Goal: Task Accomplishment & Management: Manage account settings

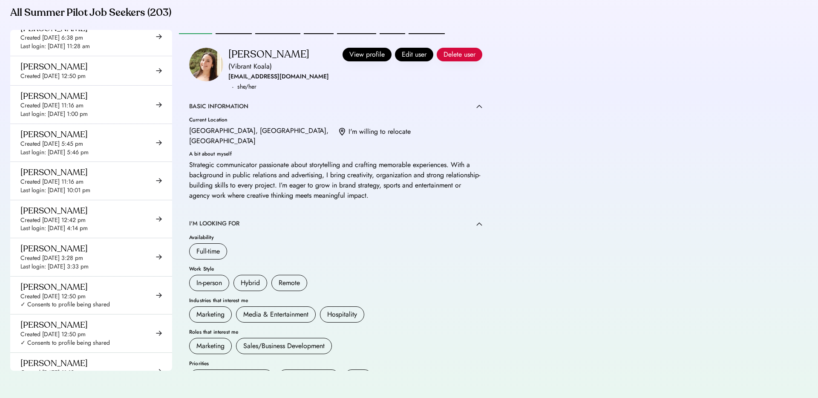
scroll to position [7288, 0]
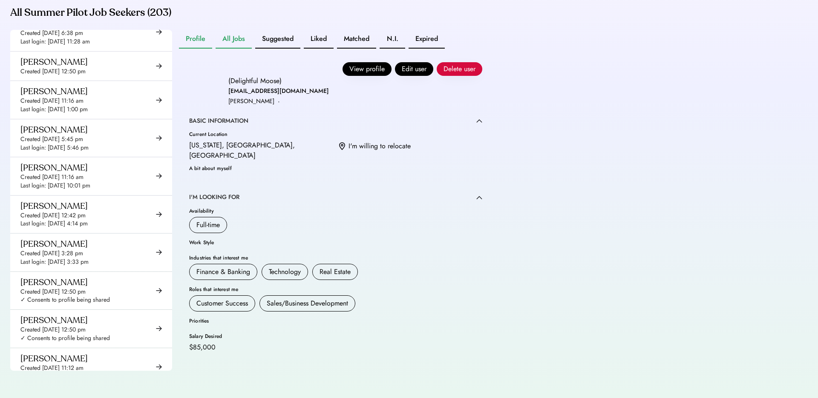
click at [226, 33] on button "All Jobs" at bounding box center [234, 39] width 36 height 19
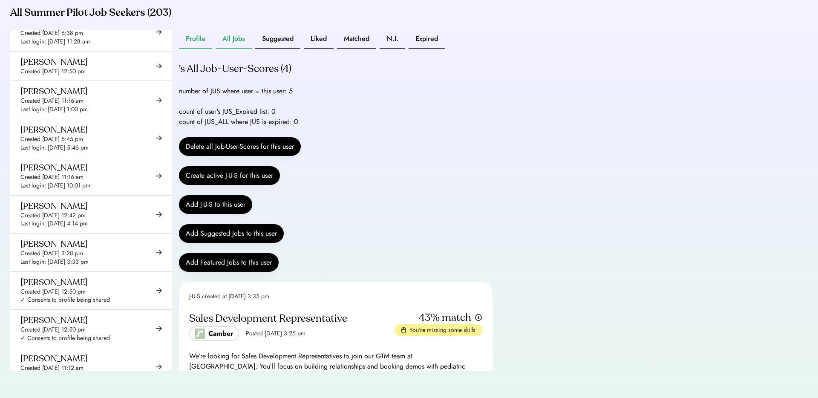
click at [201, 37] on button "Profile" at bounding box center [195, 39] width 33 height 19
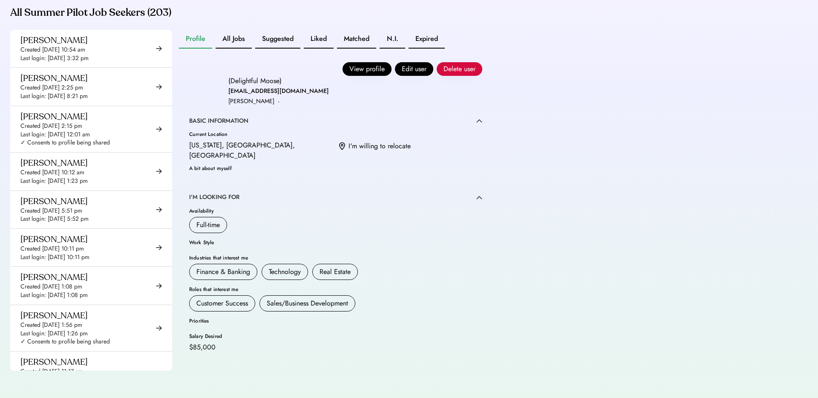
scroll to position [4682, 0]
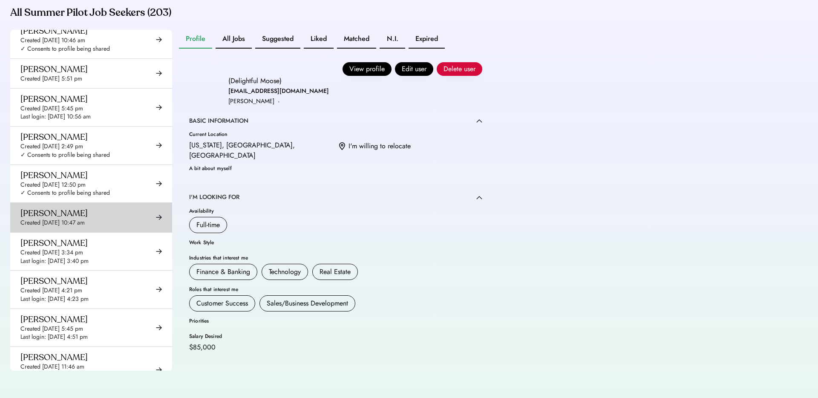
click at [83, 248] on div "Created [DATE] 3:34 pm" at bounding box center [51, 252] width 63 height 9
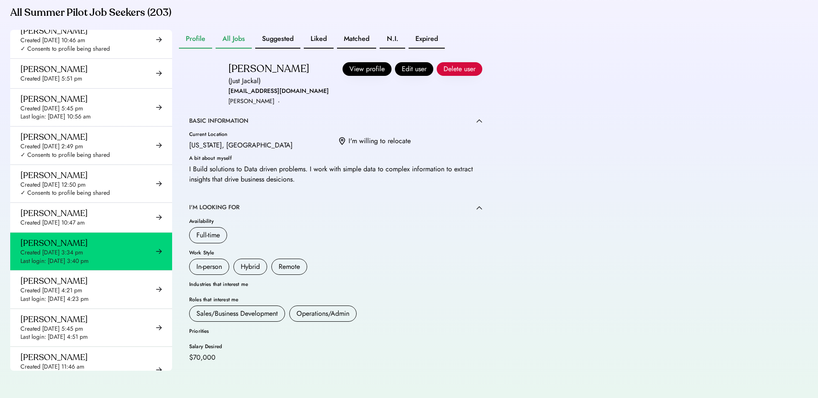
click at [237, 46] on button "All Jobs" at bounding box center [234, 39] width 36 height 19
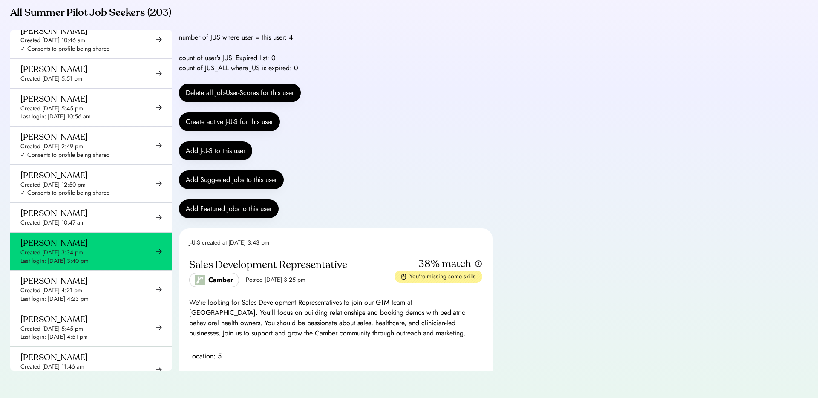
scroll to position [70, 0]
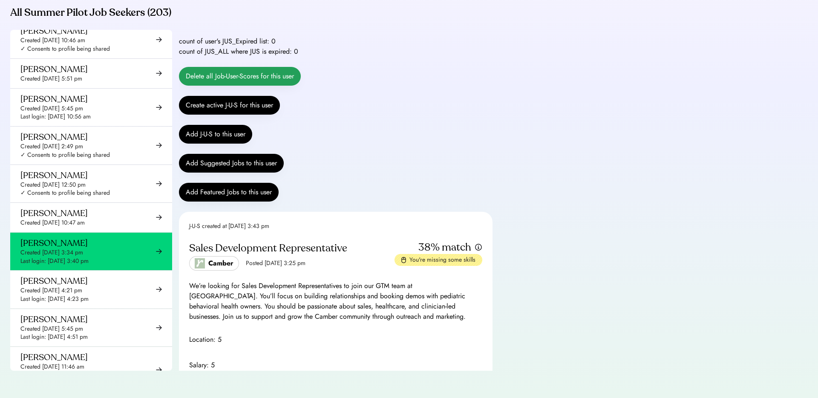
click at [257, 84] on button "Delete all Job-User-Scores for this user" at bounding box center [240, 76] width 122 height 19
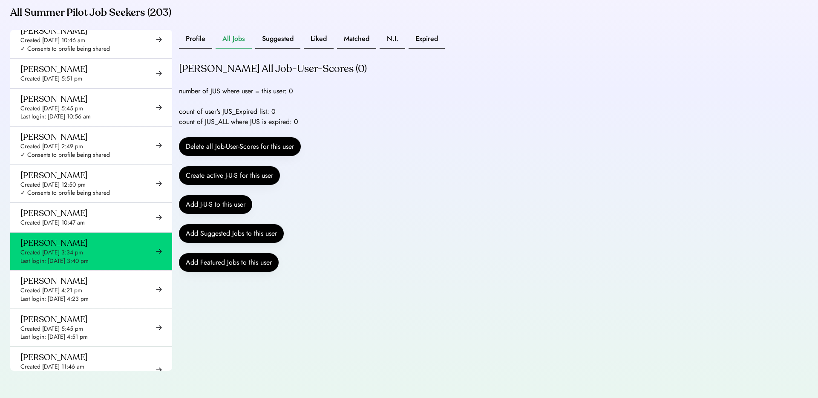
scroll to position [228, 0]
click at [234, 174] on button "Create active J-U-S for this user" at bounding box center [229, 175] width 101 height 19
click at [220, 206] on button "Add J-U-S to this user" at bounding box center [215, 204] width 73 height 19
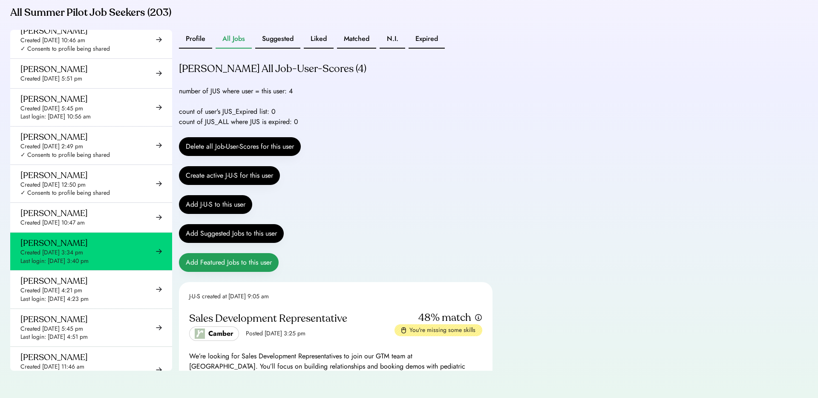
click at [250, 257] on button "Add Featured Jobs to this user" at bounding box center [229, 262] width 100 height 19
click at [663, 132] on div "Admin Tools - Job Seekers Go to Admin Tools - Jobs Go to Admin Tools - Companie…" at bounding box center [409, 90] width 818 height 615
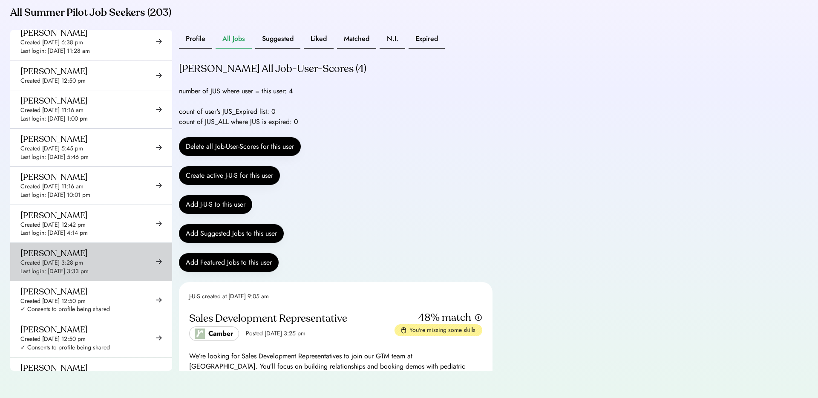
click at [68, 248] on div "[PERSON_NAME]" at bounding box center [53, 253] width 67 height 11
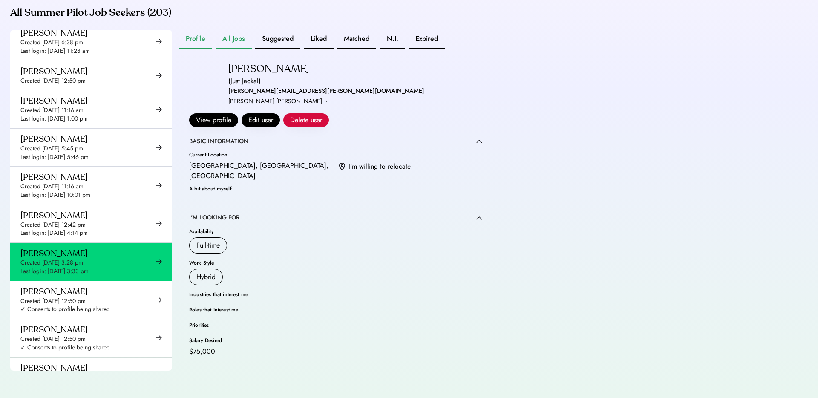
click at [219, 43] on button "All Jobs" at bounding box center [234, 39] width 36 height 19
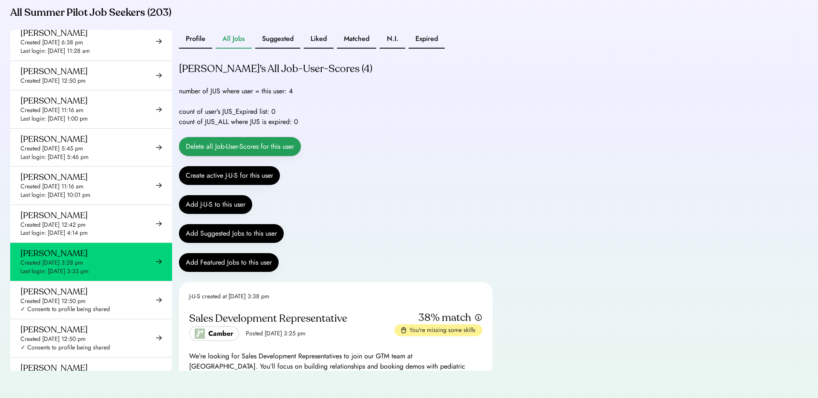
click at [263, 152] on button "Delete all Job-User-Scores for this user" at bounding box center [240, 146] width 122 height 19
click at [258, 145] on button "Delete all Job-User-Scores for this user" at bounding box center [240, 146] width 122 height 19
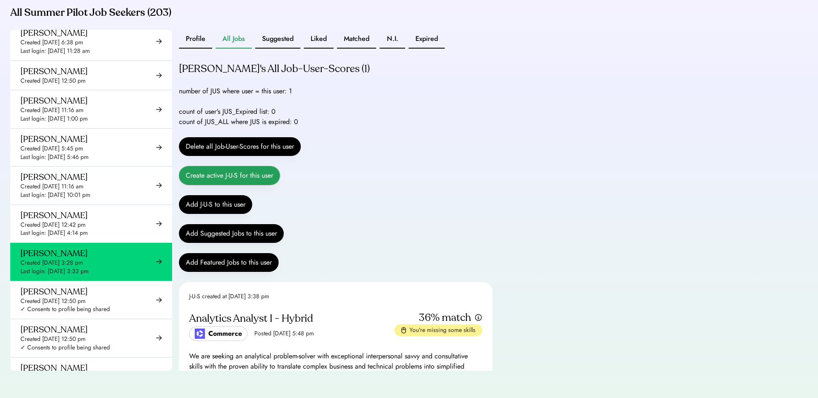
click at [224, 175] on button "Create active J-U-S for this user" at bounding box center [229, 175] width 101 height 19
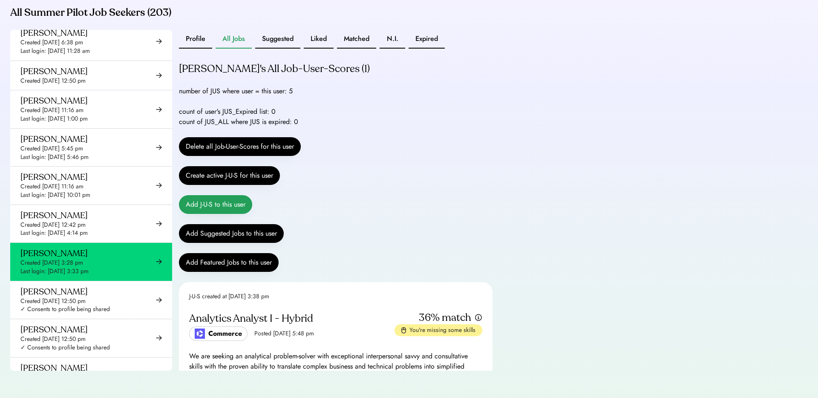
click at [239, 205] on button "Add J-U-S to this user" at bounding box center [215, 204] width 73 height 19
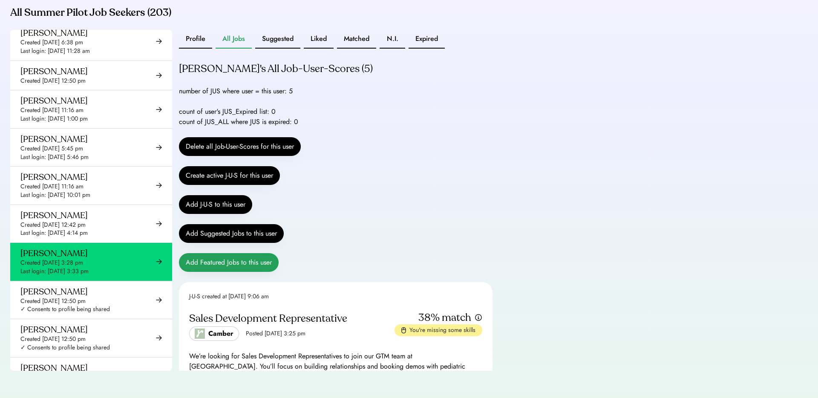
click at [230, 256] on button "Add Featured Jobs to this user" at bounding box center [229, 262] width 100 height 19
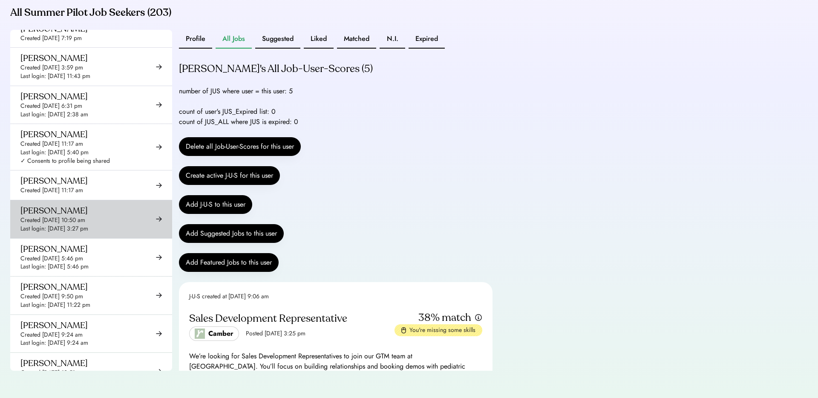
click at [85, 216] on div "Created [DATE] 10:50 am" at bounding box center [52, 220] width 65 height 9
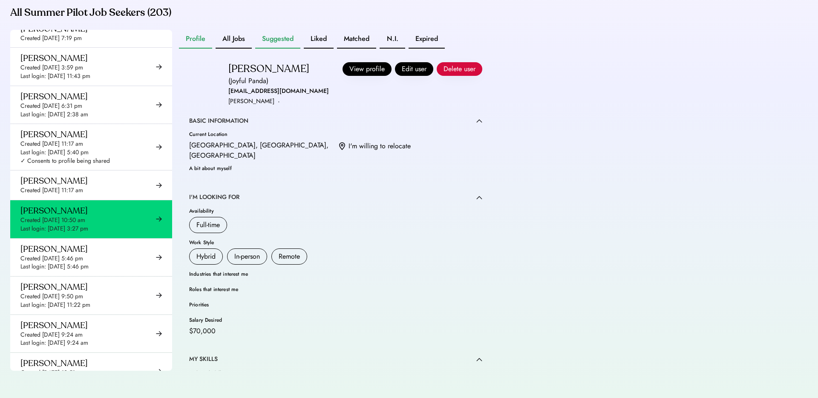
click at [278, 40] on button "Suggested" at bounding box center [277, 39] width 45 height 19
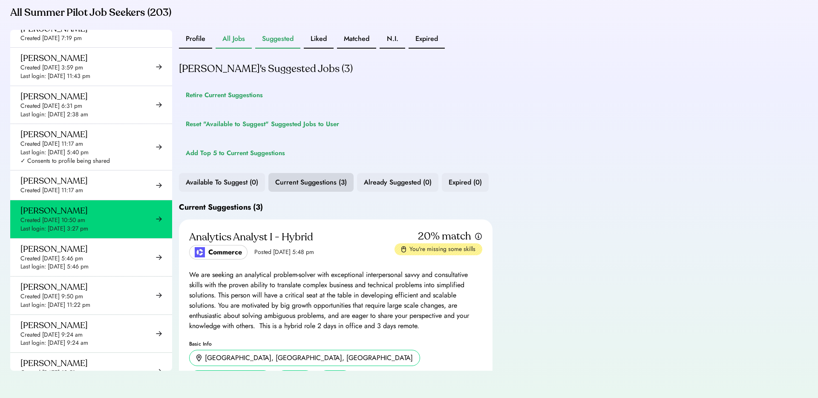
click at [238, 40] on button "All Jobs" at bounding box center [234, 39] width 36 height 19
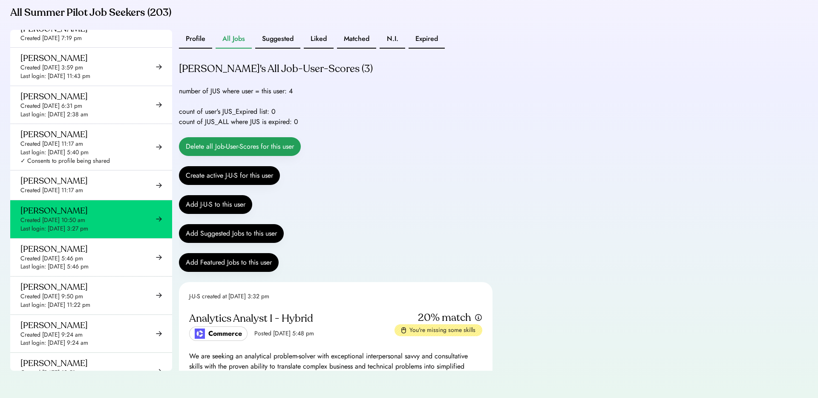
click at [216, 147] on button "Delete all Job-User-Scores for this user" at bounding box center [240, 146] width 122 height 19
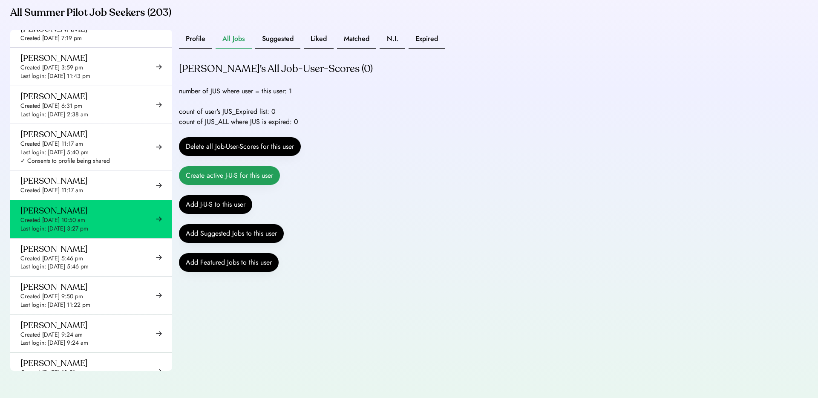
click at [267, 175] on button "Create active J-U-S for this user" at bounding box center [229, 175] width 101 height 19
click at [236, 209] on button "Add J-U-S to this user" at bounding box center [215, 204] width 73 height 19
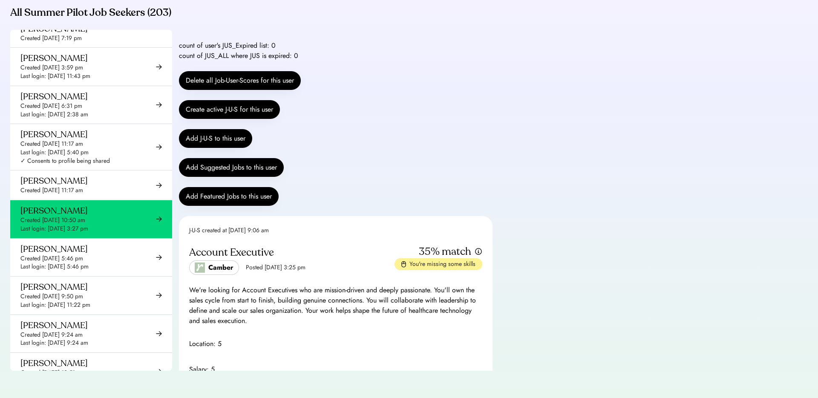
scroll to position [66, 0]
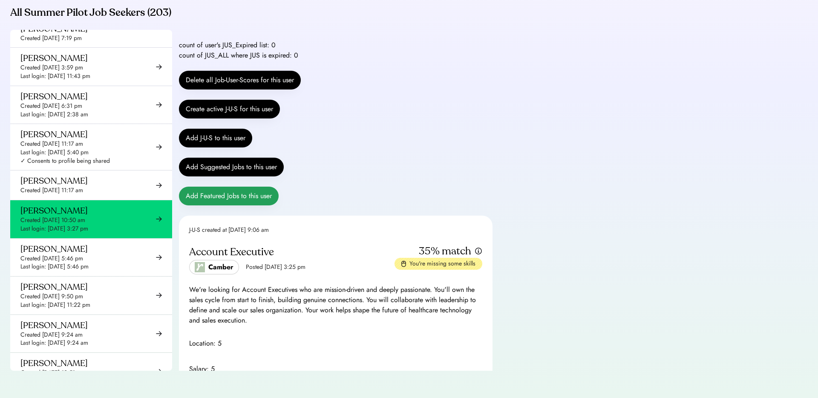
click at [256, 195] on button "Add Featured Jobs to this user" at bounding box center [229, 196] width 100 height 19
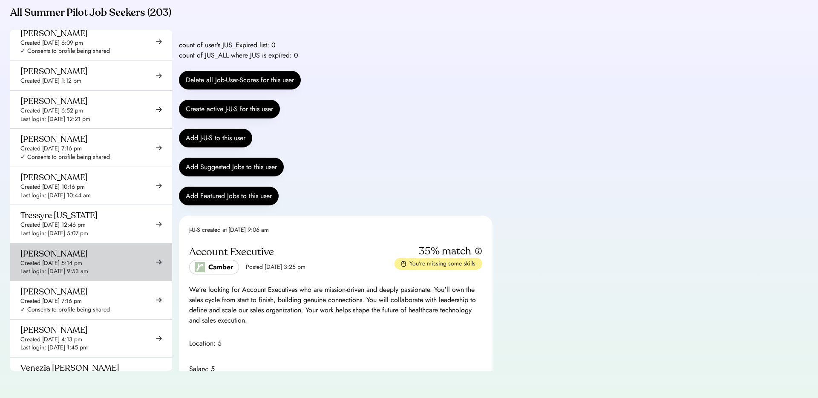
click at [82, 259] on div "Created [DATE] 5:14 pm" at bounding box center [51, 263] width 62 height 9
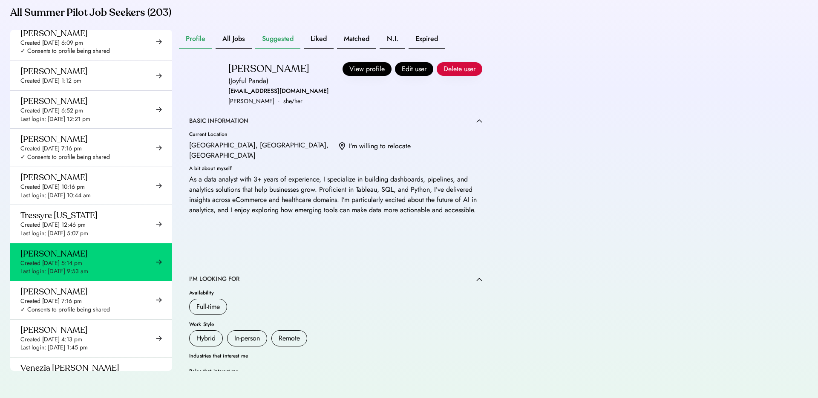
click at [237, 39] on button "All Jobs" at bounding box center [234, 39] width 36 height 19
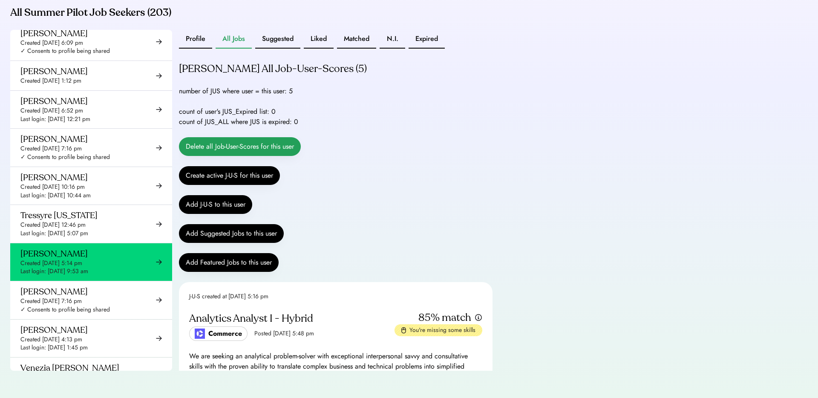
click at [231, 147] on button "Delete all Job-User-Scores for this user" at bounding box center [240, 146] width 122 height 19
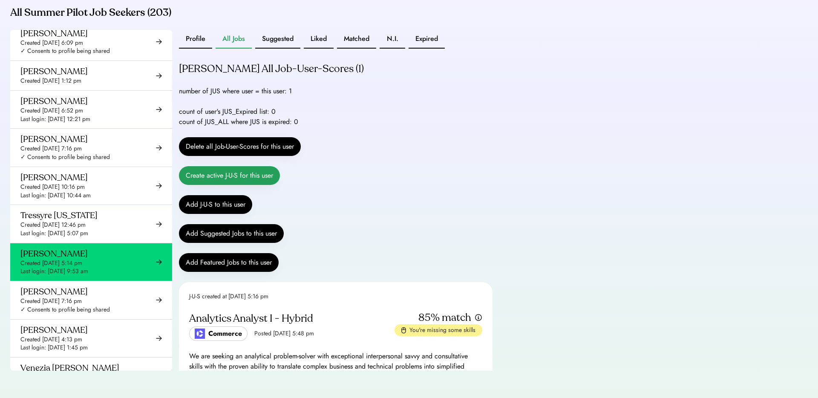
click at [242, 174] on button "Create active J-U-S for this user" at bounding box center [229, 175] width 101 height 19
click at [232, 206] on button "Add J-U-S to this user" at bounding box center [215, 204] width 73 height 19
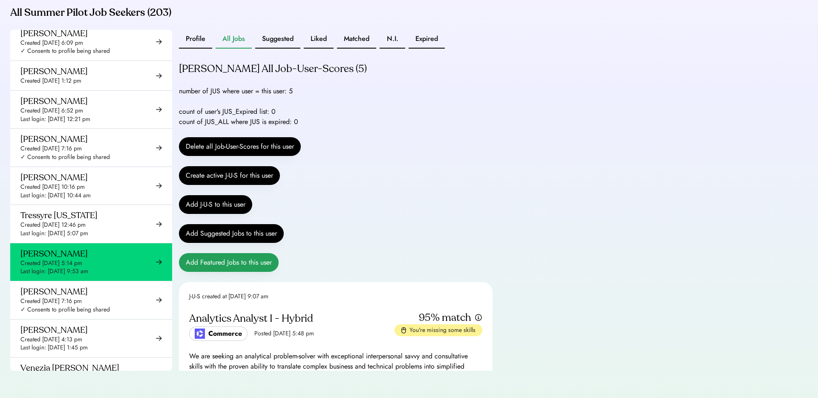
click at [253, 257] on button "Add Featured Jobs to this user" at bounding box center [229, 262] width 100 height 19
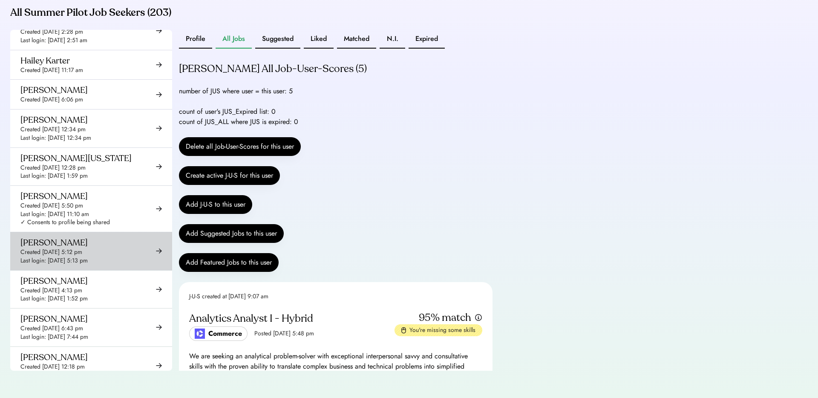
click at [60, 248] on div "Created [DATE] 5:12 pm" at bounding box center [51, 252] width 62 height 9
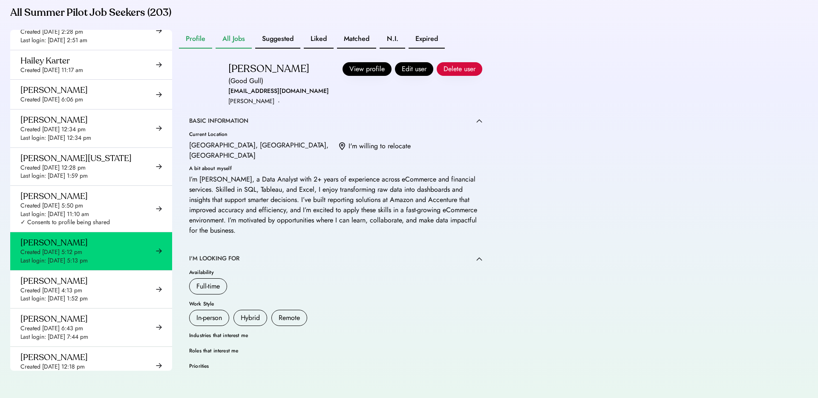
click at [236, 42] on button "All Jobs" at bounding box center [234, 39] width 36 height 19
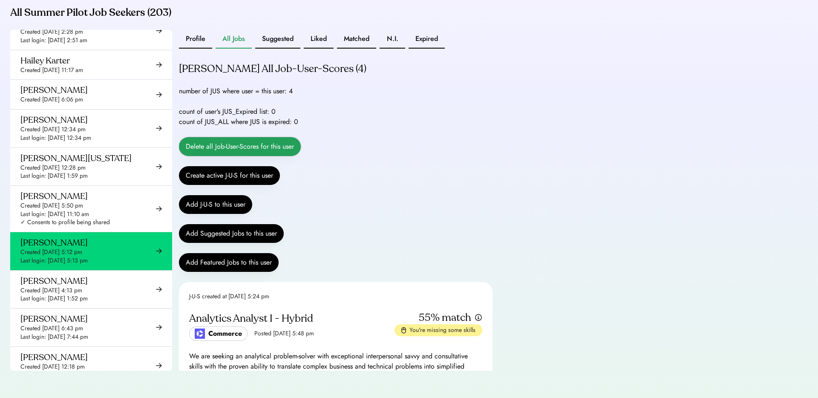
click at [285, 150] on button "Delete all Job-User-Scores for this user" at bounding box center [240, 146] width 122 height 19
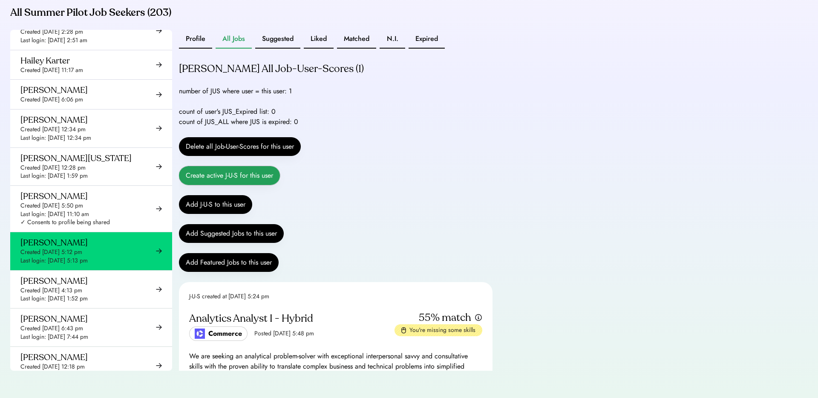
click at [270, 176] on button "Create active J-U-S for this user" at bounding box center [229, 175] width 101 height 19
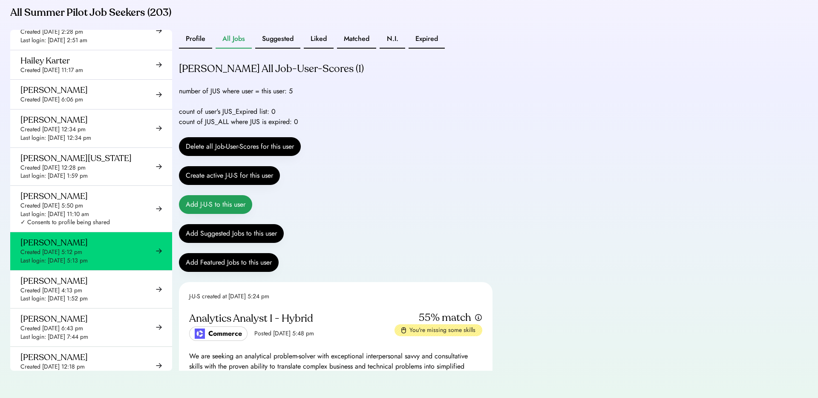
click at [225, 210] on button "Add J-U-S to this user" at bounding box center [215, 204] width 73 height 19
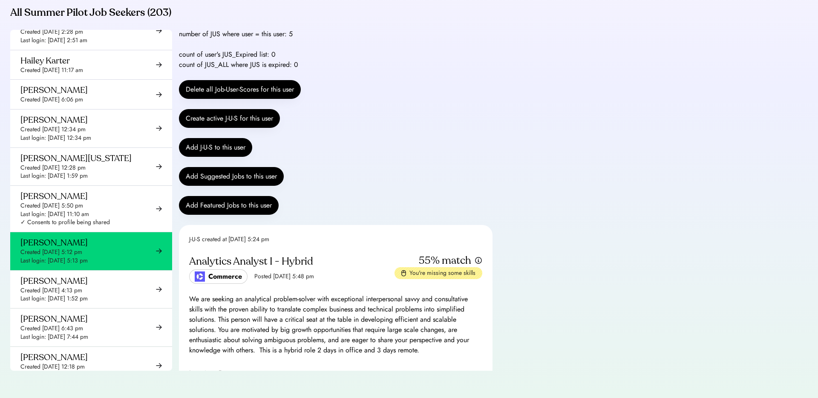
scroll to position [58, 0]
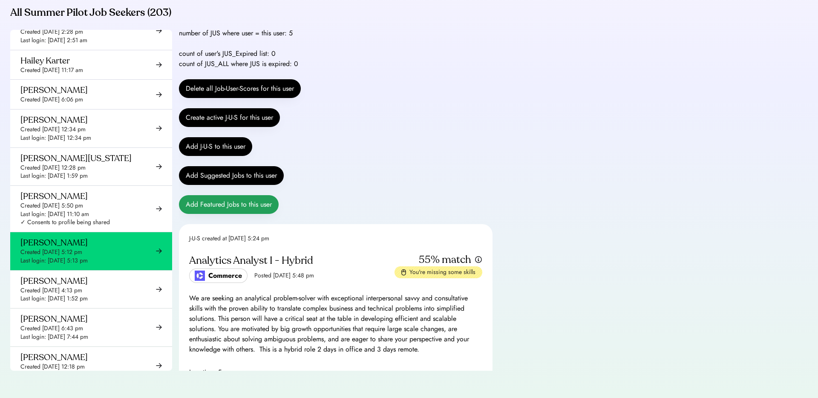
click at [215, 204] on button "Add Featured Jobs to this user" at bounding box center [229, 204] width 100 height 19
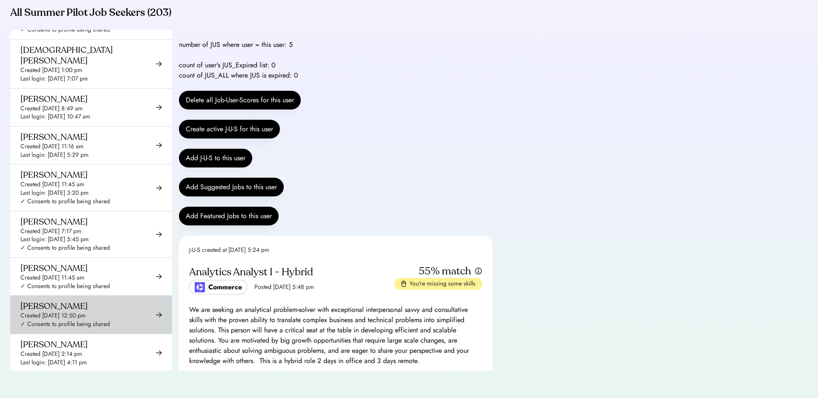
scroll to position [1697, 0]
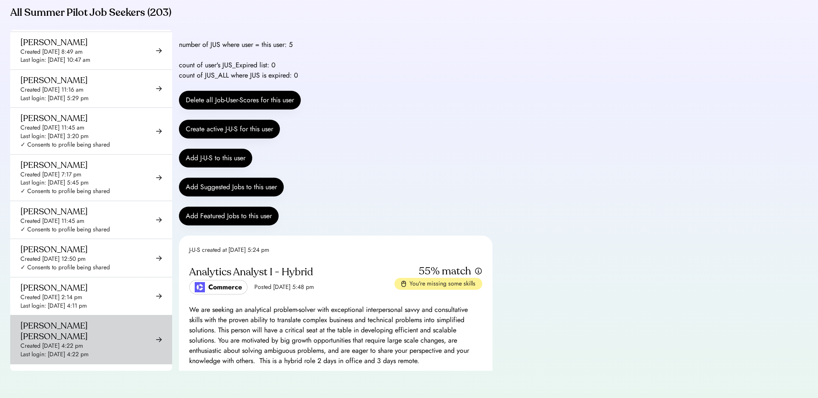
click at [69, 350] on div "Last login: [DATE] 4:22 pm" at bounding box center [54, 354] width 68 height 9
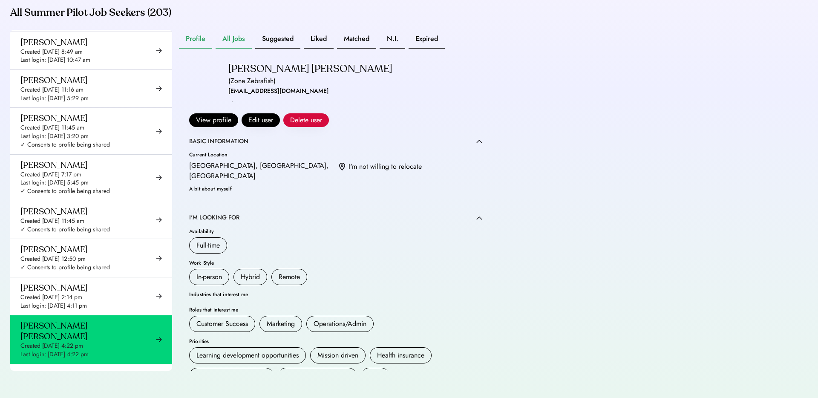
click at [242, 35] on button "All Jobs" at bounding box center [234, 39] width 36 height 19
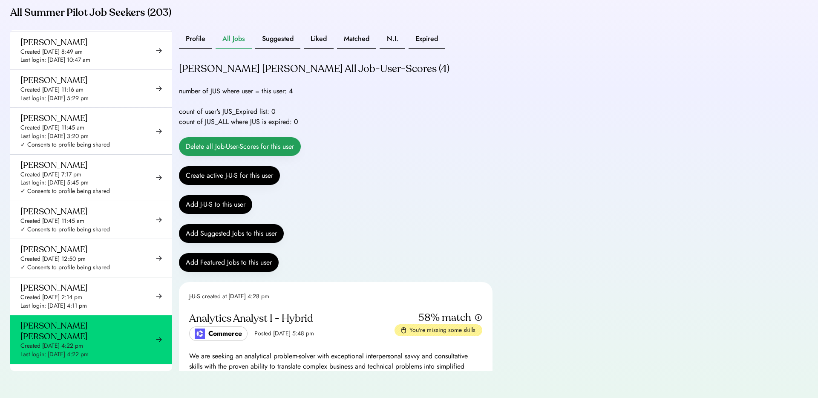
click at [278, 143] on button "Delete all Job-User-Scores for this user" at bounding box center [240, 146] width 122 height 19
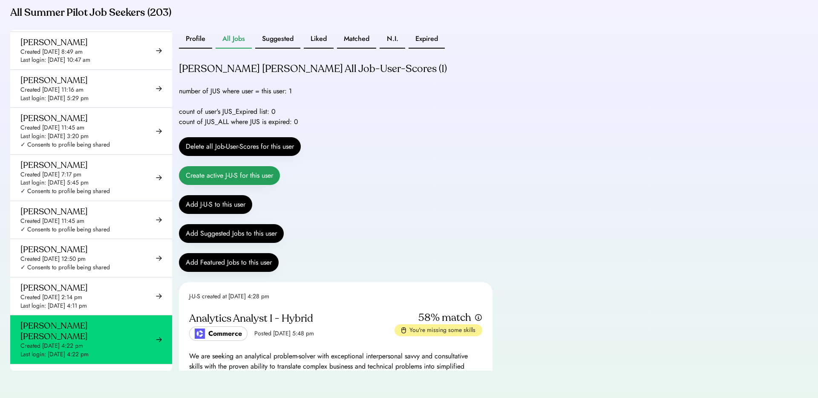
click at [265, 174] on button "Create active J-U-S for this user" at bounding box center [229, 175] width 101 height 19
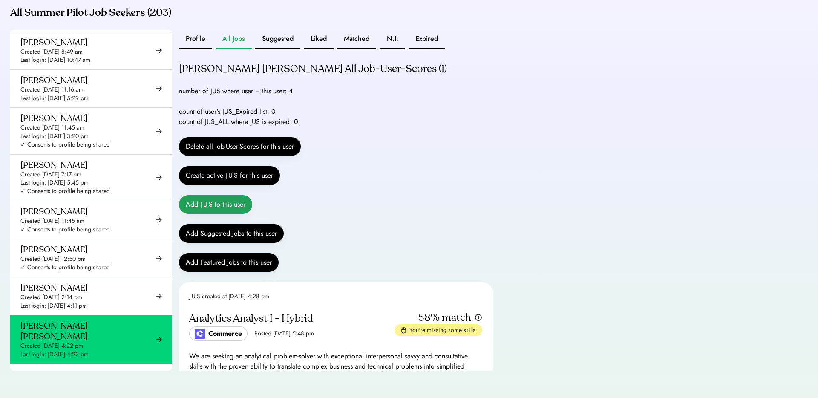
click at [229, 208] on button "Add J-U-S to this user" at bounding box center [215, 204] width 73 height 19
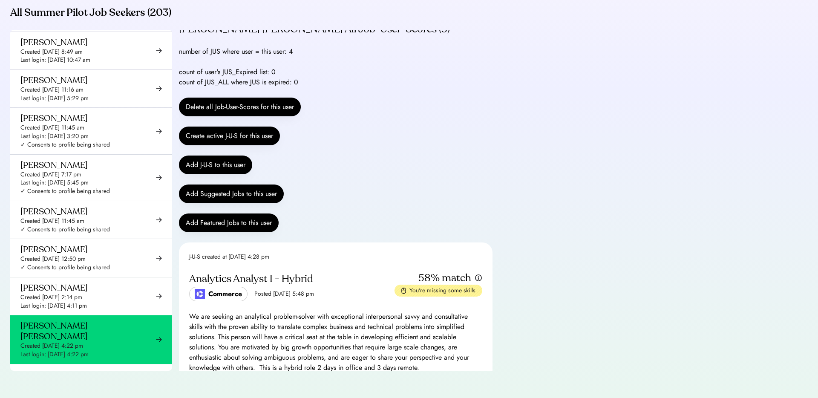
scroll to position [63, 0]
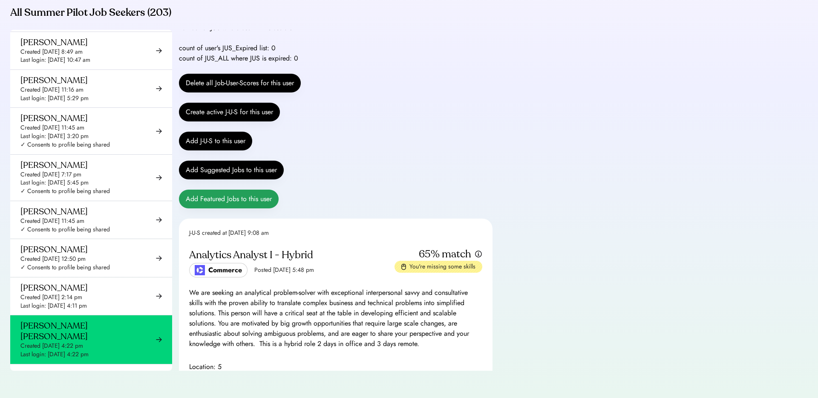
click at [257, 198] on button "Add Featured Jobs to this user" at bounding box center [229, 199] width 100 height 19
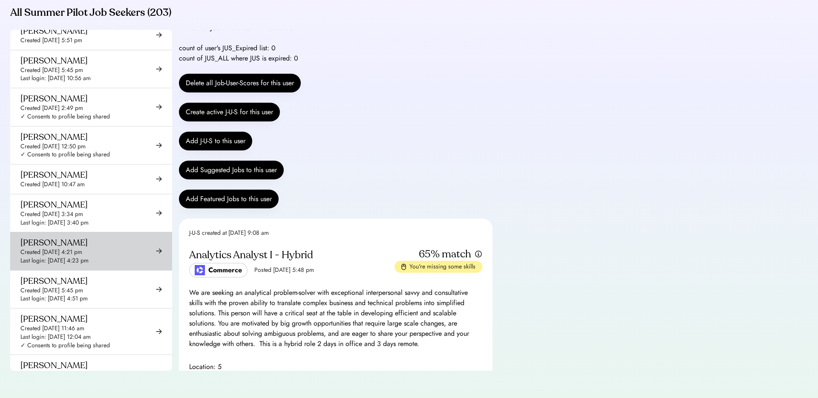
click at [49, 257] on div "Last login: [DATE] 4:23 pm" at bounding box center [54, 261] width 68 height 9
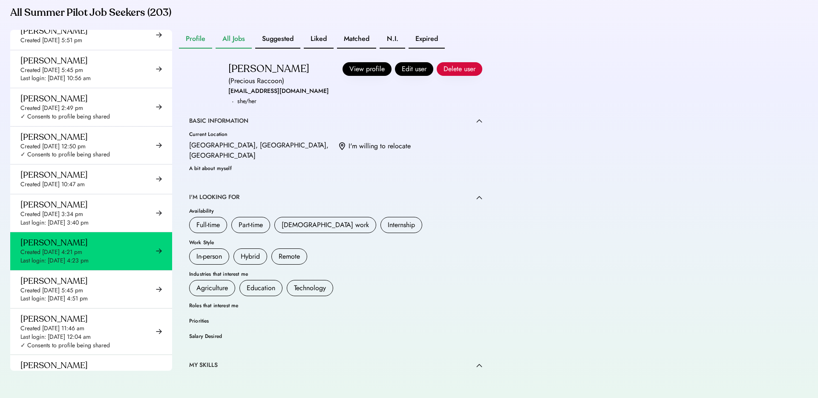
click at [242, 41] on button "All Jobs" at bounding box center [234, 39] width 36 height 19
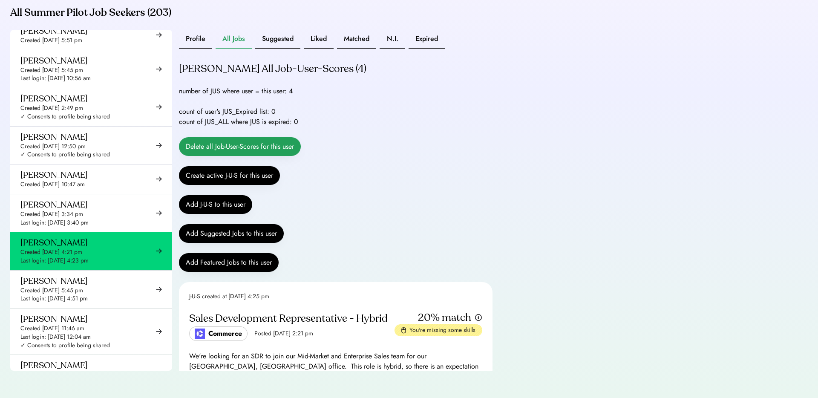
click at [246, 143] on button "Delete all Job-User-Scores for this user" at bounding box center [240, 146] width 122 height 19
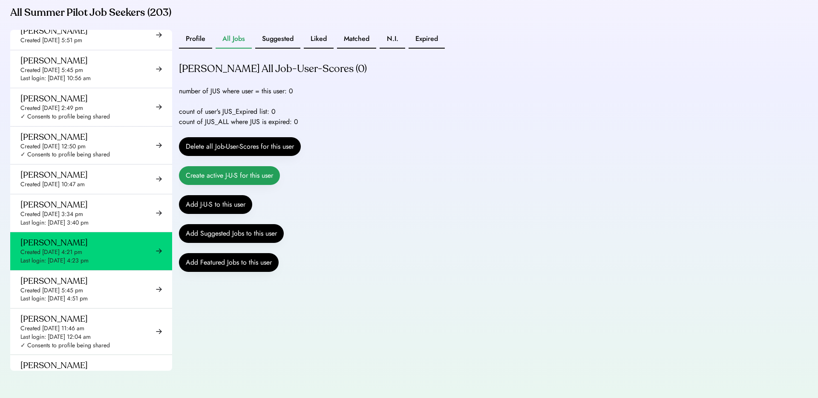
click at [262, 178] on button "Create active J-U-S for this user" at bounding box center [229, 175] width 101 height 19
click at [225, 208] on button "Add J-U-S to this user" at bounding box center [215, 204] width 73 height 19
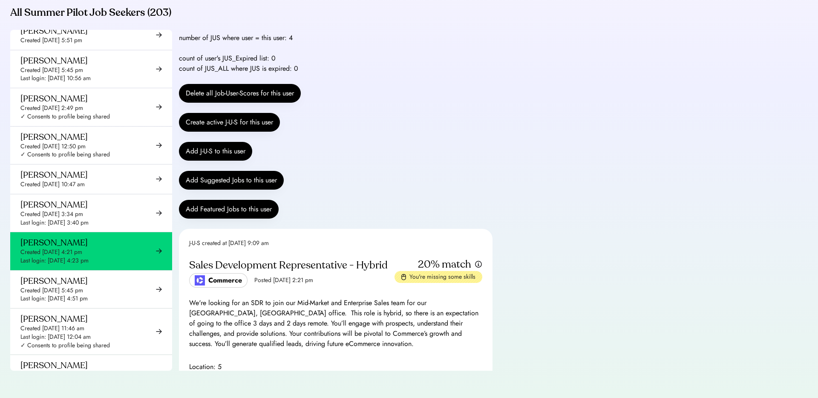
scroll to position [66, 0]
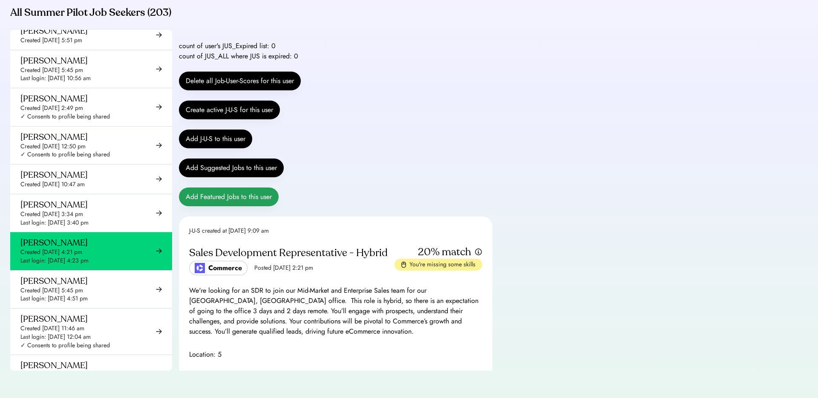
click at [248, 199] on button "Add Featured Jobs to this user" at bounding box center [229, 196] width 100 height 19
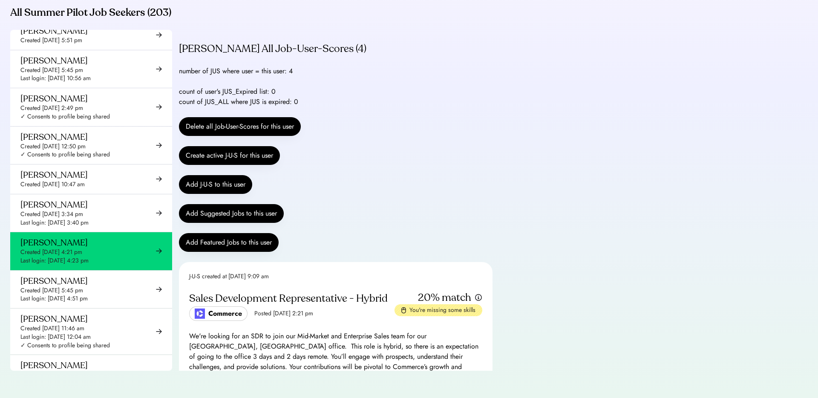
scroll to position [5301, 0]
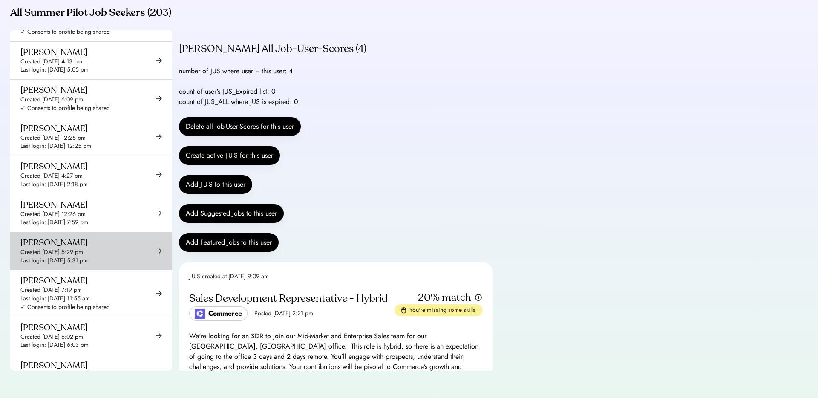
click at [83, 248] on div "Created [DATE] 5:29 pm" at bounding box center [51, 252] width 63 height 9
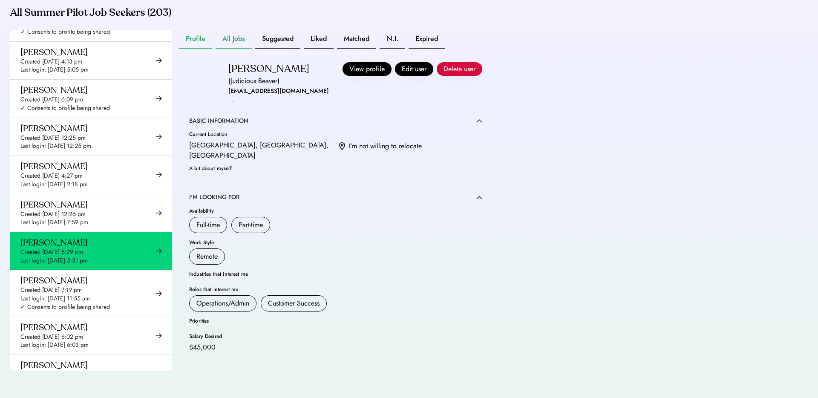
click at [235, 39] on button "All Jobs" at bounding box center [234, 39] width 36 height 19
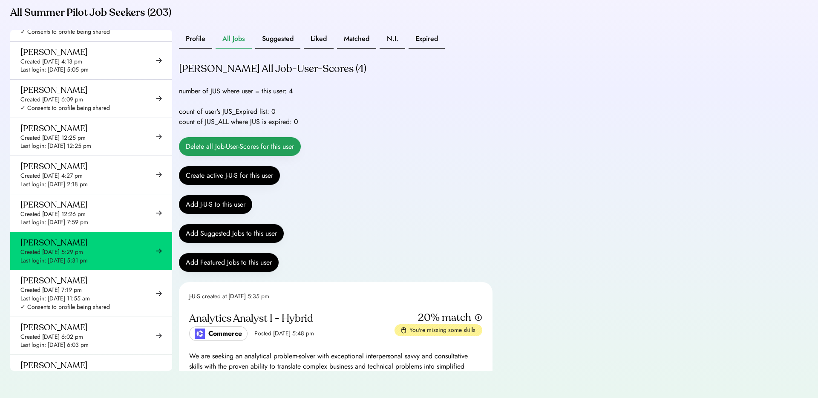
click at [233, 144] on button "Delete all Job-User-Scores for this user" at bounding box center [240, 146] width 122 height 19
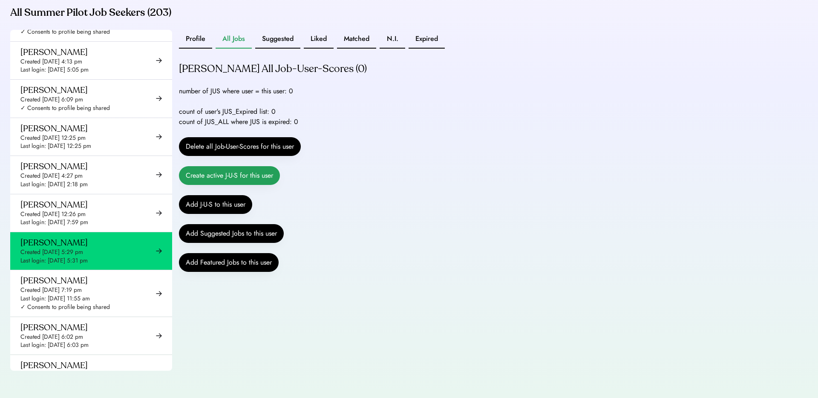
click at [231, 176] on button "Create active J-U-S for this user" at bounding box center [229, 175] width 101 height 19
click at [222, 202] on button "Add J-U-S to this user" at bounding box center [215, 204] width 73 height 19
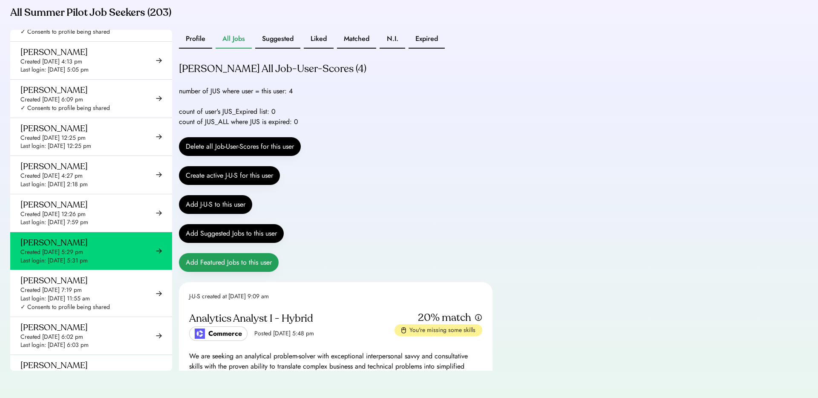
click at [228, 258] on button "Add Featured Jobs to this user" at bounding box center [229, 262] width 100 height 19
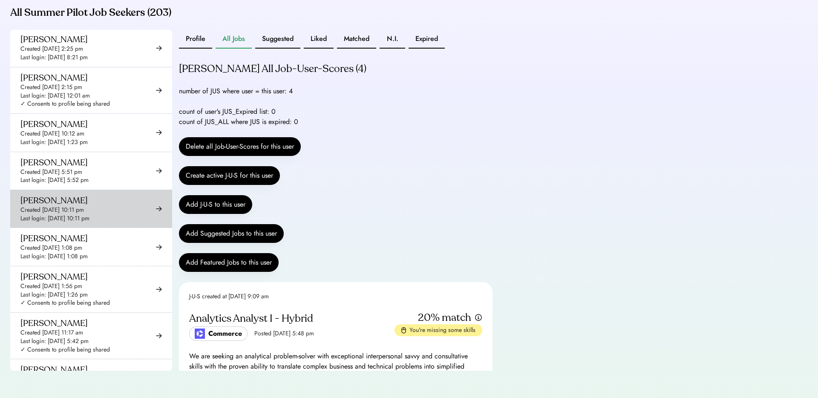
click at [84, 211] on div "Created [DATE] 10:11 pm" at bounding box center [51, 210] width 63 height 9
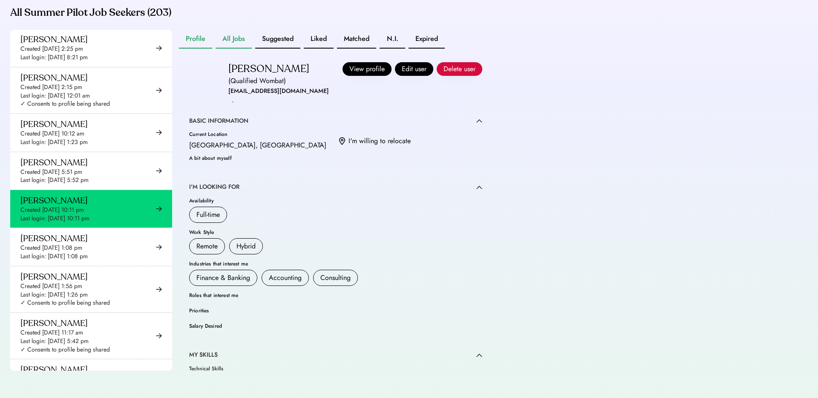
click at [234, 38] on button "All Jobs" at bounding box center [234, 39] width 36 height 19
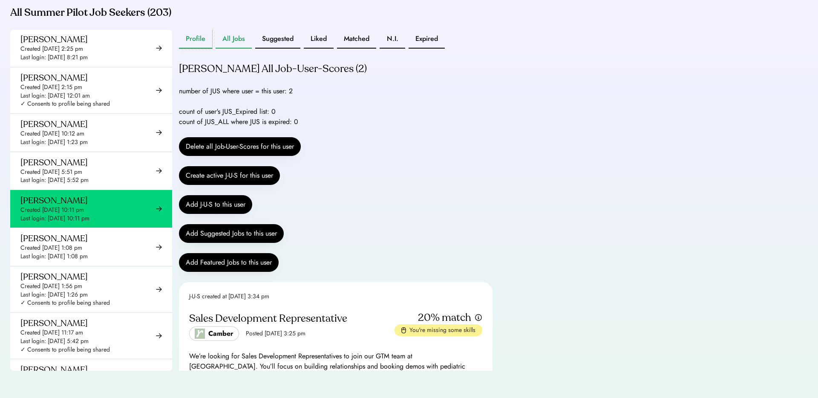
click at [197, 36] on button "Profile" at bounding box center [195, 39] width 33 height 19
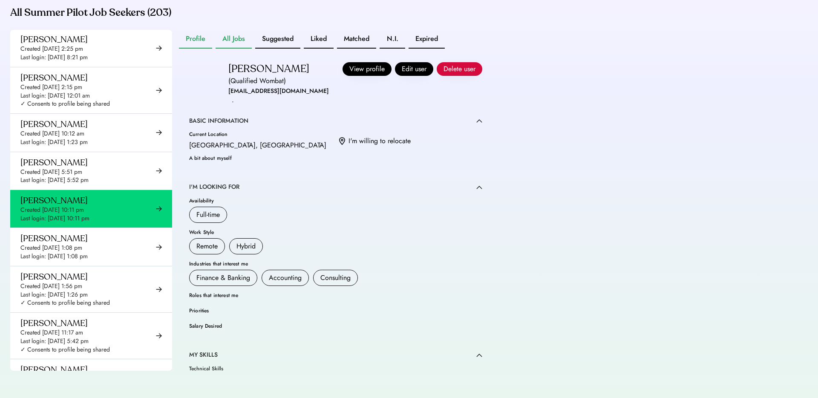
click at [236, 38] on button "All Jobs" at bounding box center [234, 39] width 36 height 19
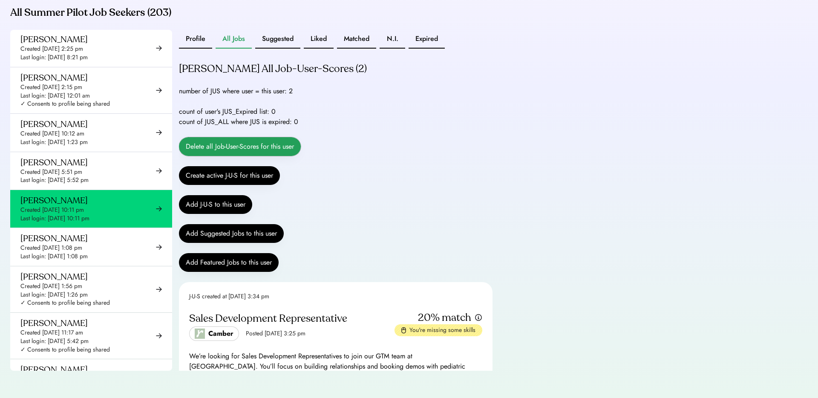
click at [230, 147] on button "Delete all Job-User-Scores for this user" at bounding box center [240, 146] width 122 height 19
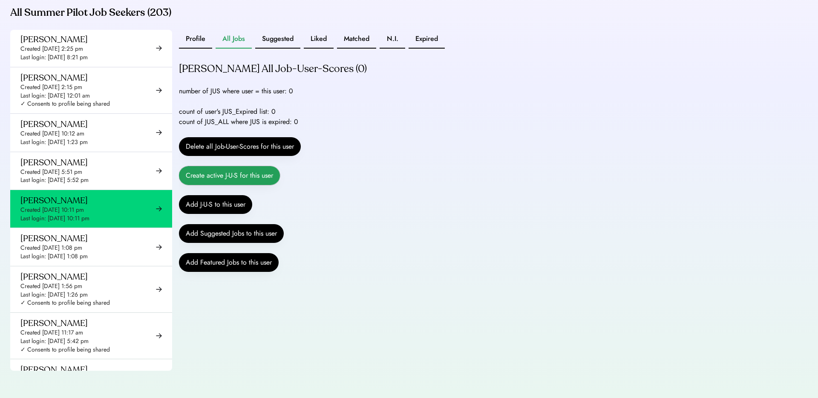
click at [228, 179] on button "Create active J-U-S for this user" at bounding box center [229, 175] width 101 height 19
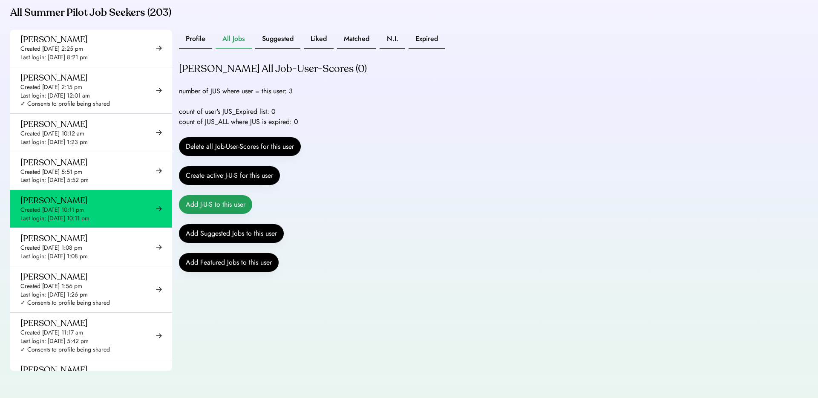
click at [216, 210] on button "Add J-U-S to this user" at bounding box center [215, 204] width 73 height 19
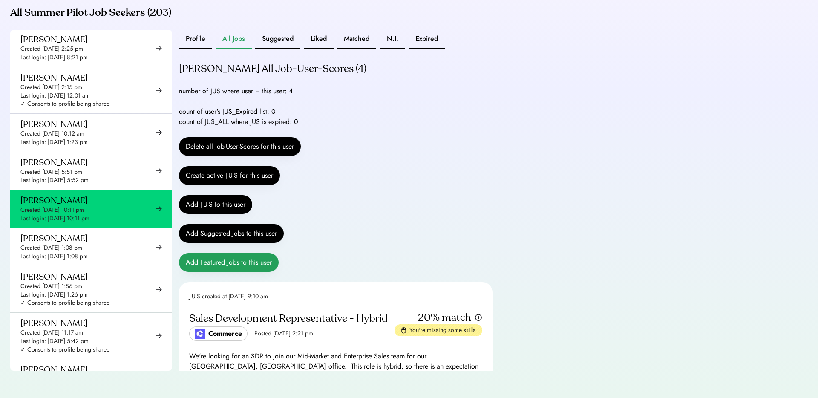
click at [221, 262] on button "Add Featured Jobs to this user" at bounding box center [229, 262] width 100 height 19
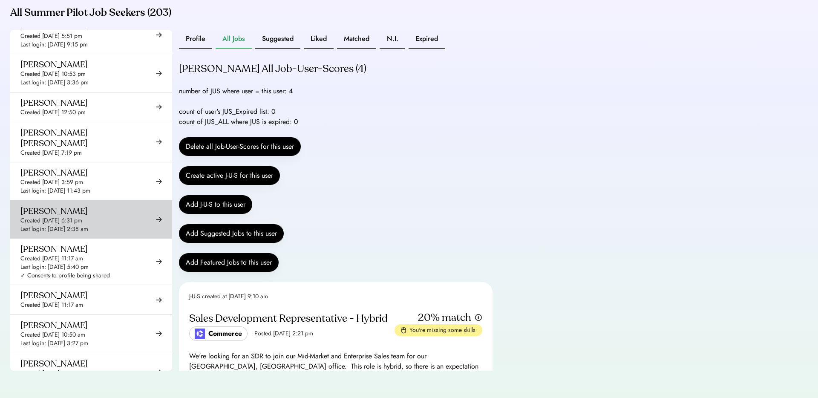
click at [82, 216] on div "Created [DATE] 6:31 pm" at bounding box center [51, 220] width 62 height 9
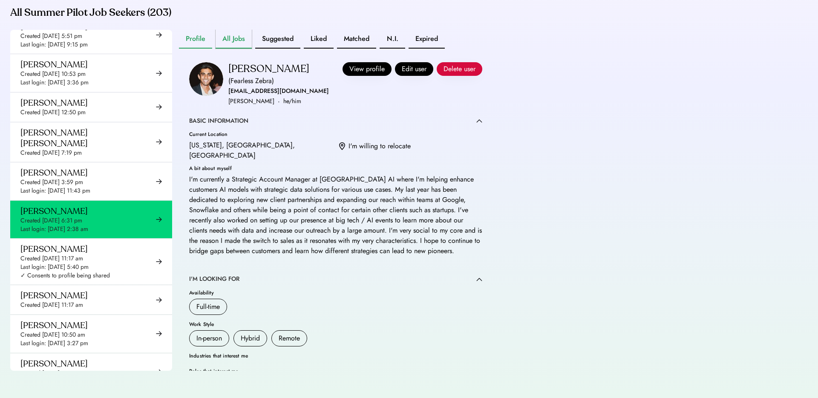
click at [231, 40] on button "All Jobs" at bounding box center [234, 39] width 36 height 19
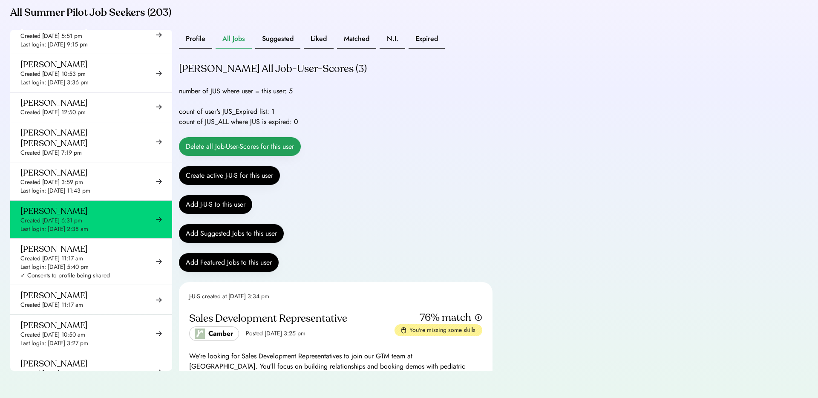
click at [219, 142] on button "Delete all Job-User-Scores for this user" at bounding box center [240, 146] width 122 height 19
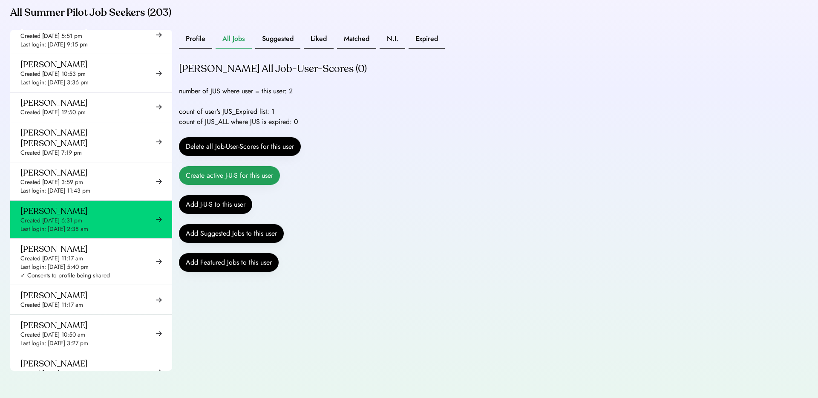
click at [260, 182] on button "Create active J-U-S for this user" at bounding box center [229, 175] width 101 height 19
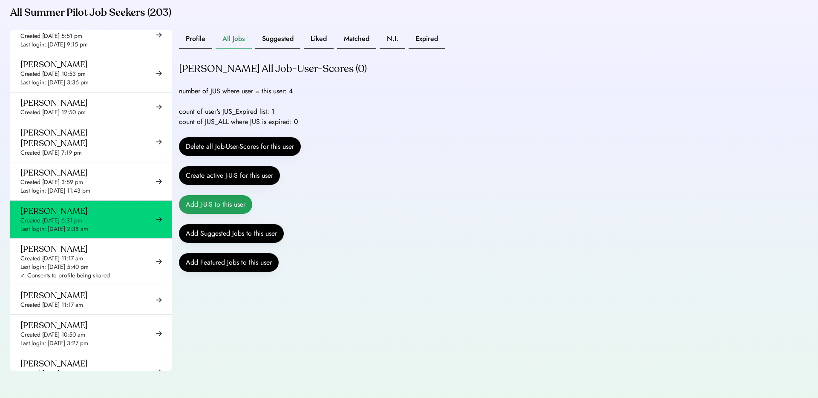
click at [236, 207] on button "Add J-U-S to this user" at bounding box center [215, 204] width 73 height 19
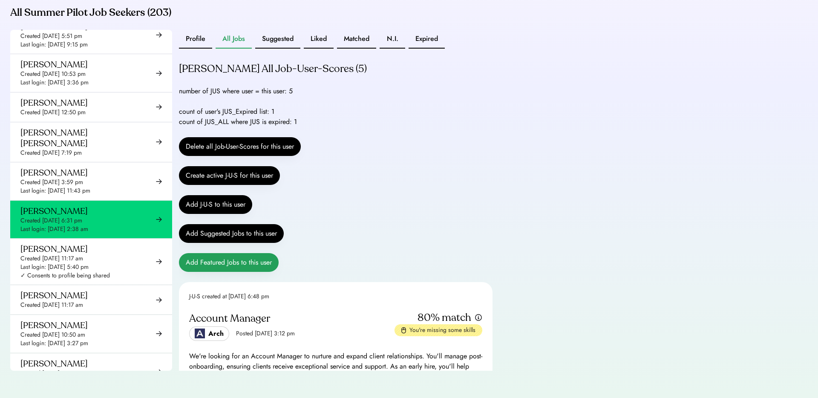
click at [241, 254] on button "Add Featured Jobs to this user" at bounding box center [229, 262] width 100 height 19
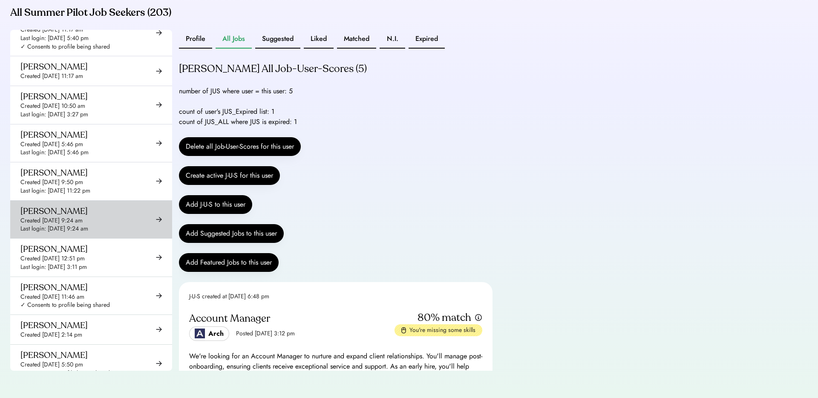
click at [53, 216] on div "Created [DATE] 9:24 am" at bounding box center [51, 220] width 62 height 9
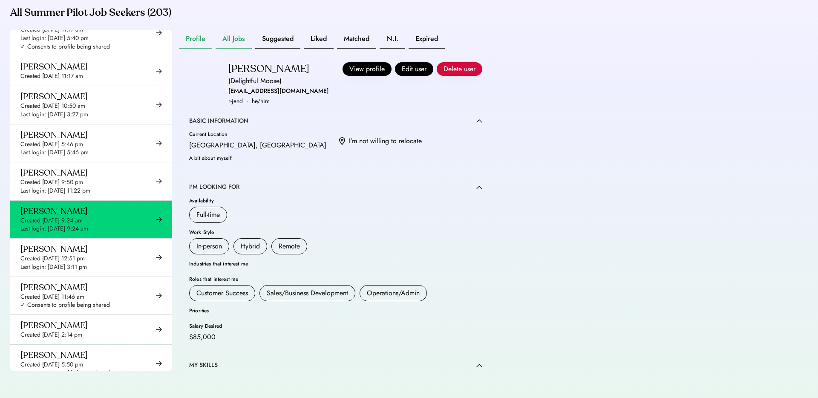
click at [237, 40] on button "All Jobs" at bounding box center [234, 39] width 36 height 19
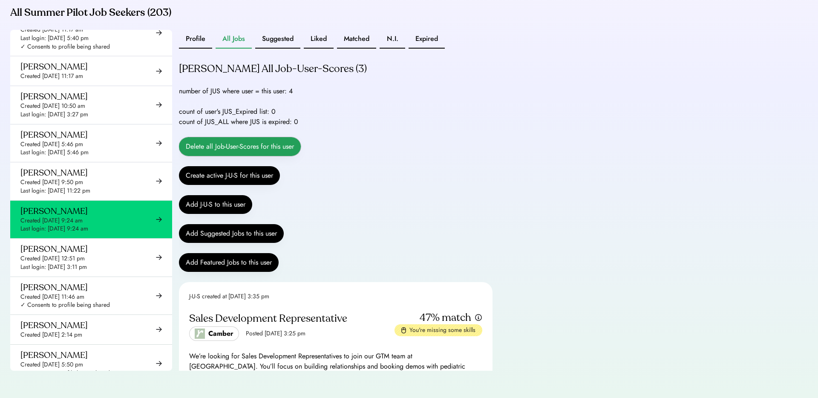
click at [234, 145] on button "Delete all Job-User-Scores for this user" at bounding box center [240, 146] width 122 height 19
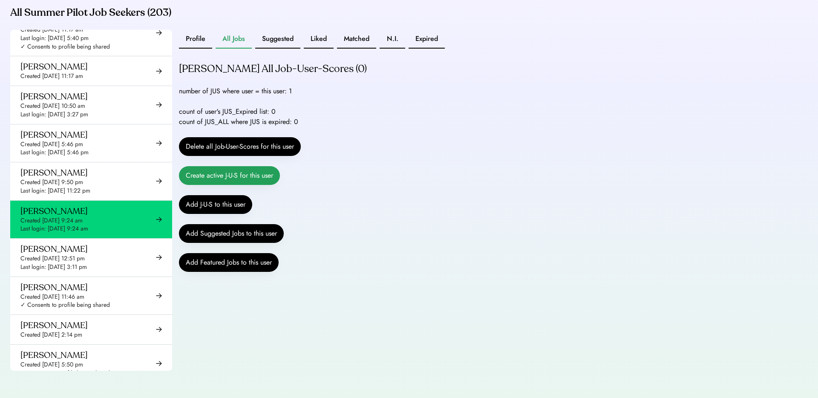
click at [255, 178] on button "Create active J-U-S for this user" at bounding box center [229, 175] width 101 height 19
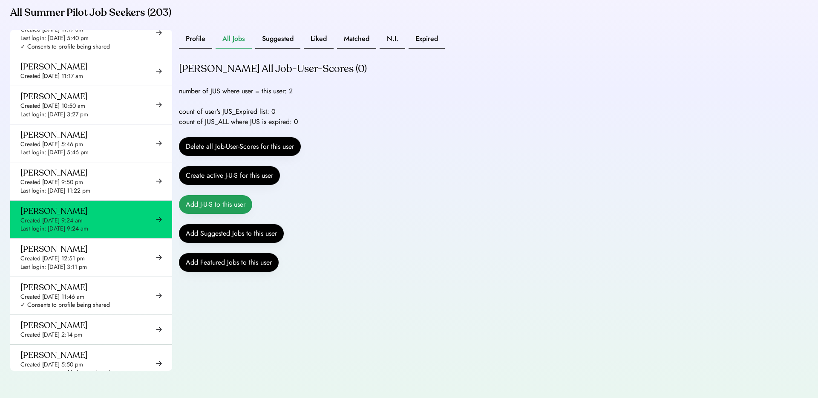
click at [232, 202] on button "Add J-U-S to this user" at bounding box center [215, 204] width 73 height 19
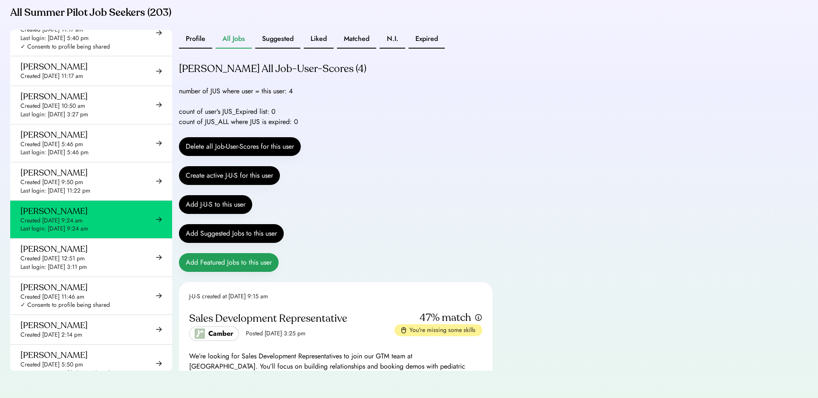
click at [226, 262] on button "Add Featured Jobs to this user" at bounding box center [229, 262] width 100 height 19
